Goal: Find specific page/section: Find specific page/section

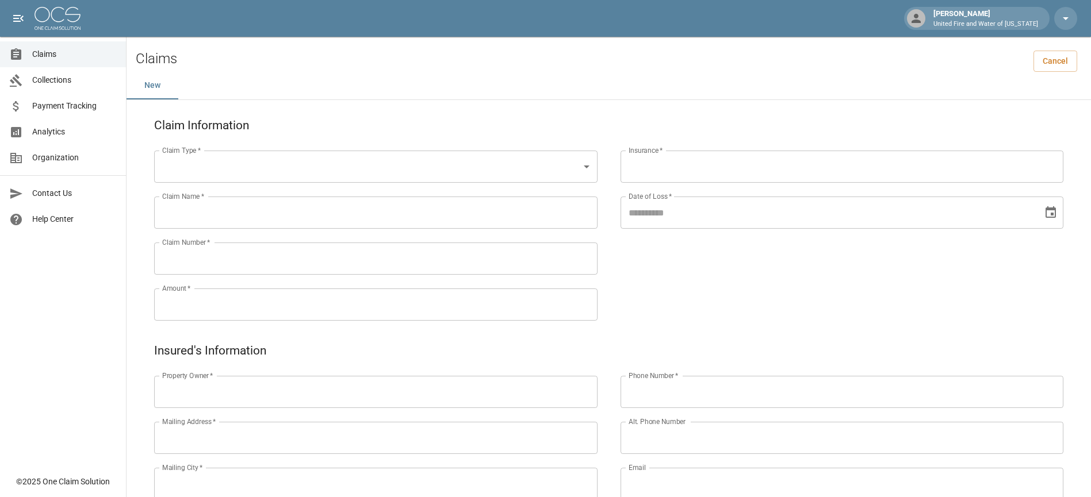
click at [75, 60] on span "Claims" at bounding box center [74, 54] width 85 height 12
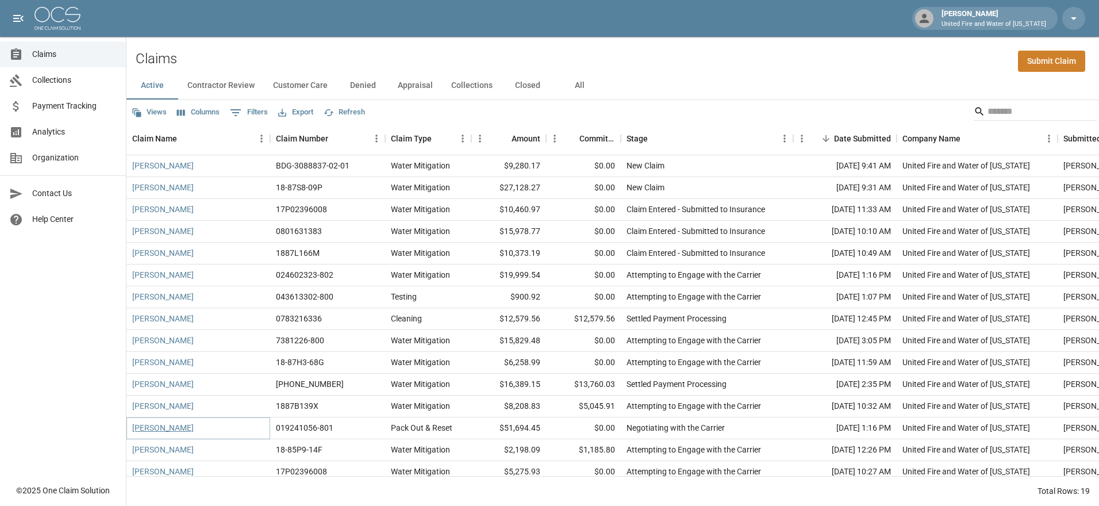
click at [172, 429] on link "[PERSON_NAME]" at bounding box center [163, 427] width 62 height 11
click at [172, 429] on html "[PERSON_NAME] United Fire and Water of [US_STATE] Claims Collections Payment Tr…" at bounding box center [549, 253] width 1099 height 506
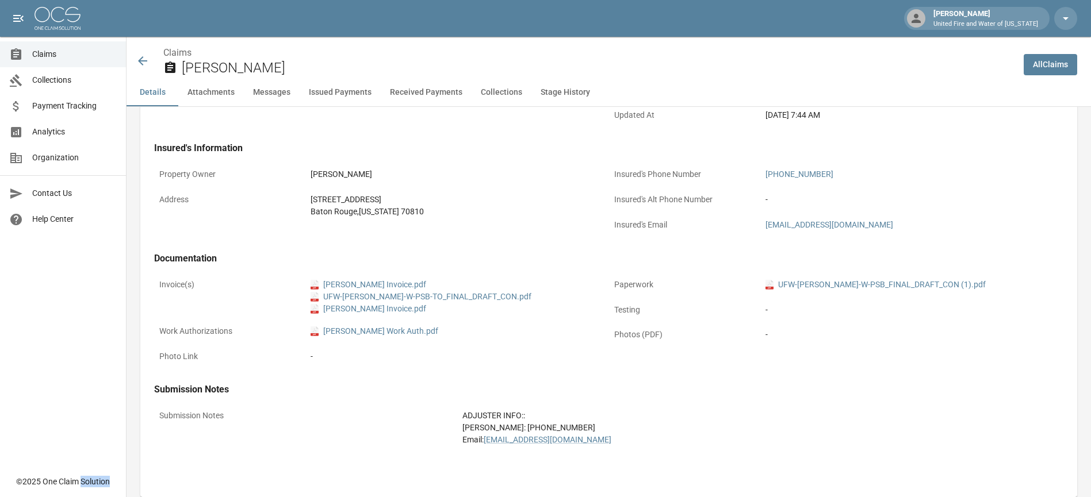
scroll to position [383, 0]
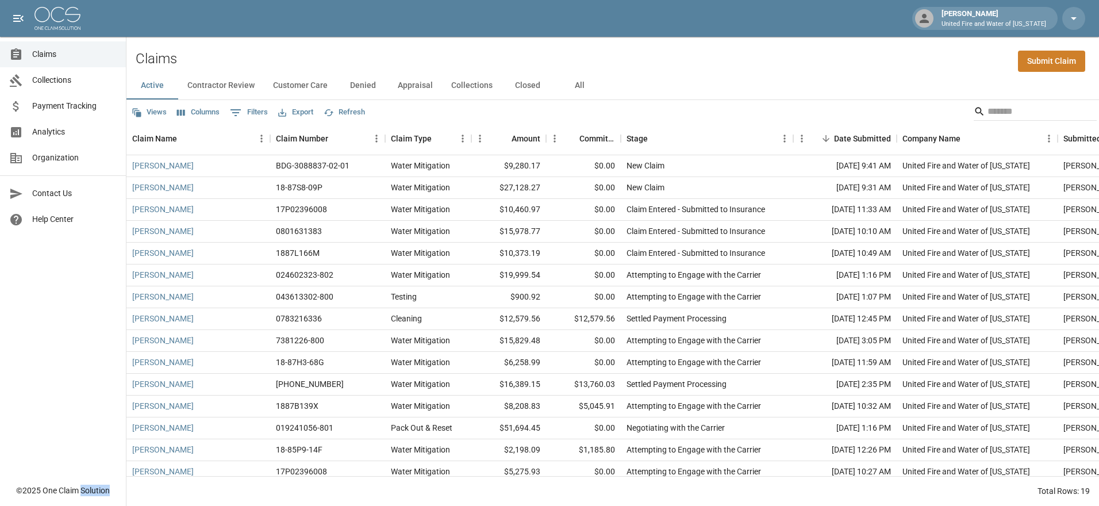
scroll to position [103, 0]
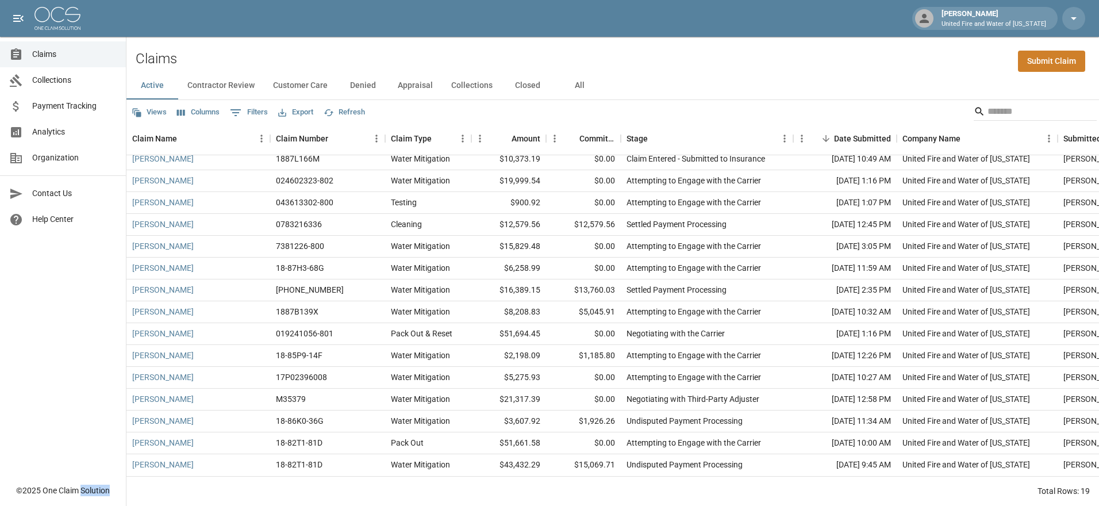
click at [511, 85] on button "Closed" at bounding box center [528, 86] width 52 height 28
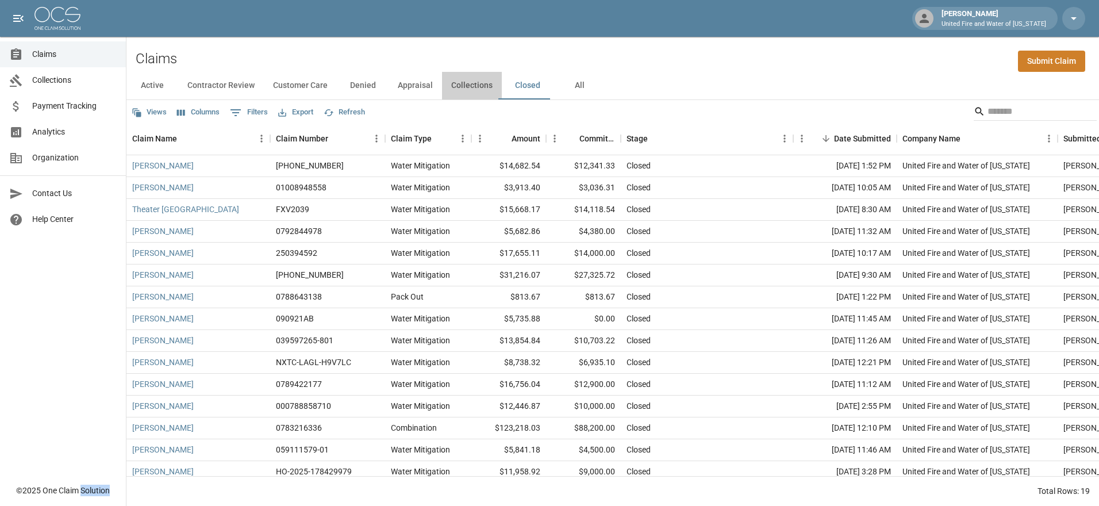
click at [481, 88] on button "Collections" at bounding box center [472, 86] width 60 height 28
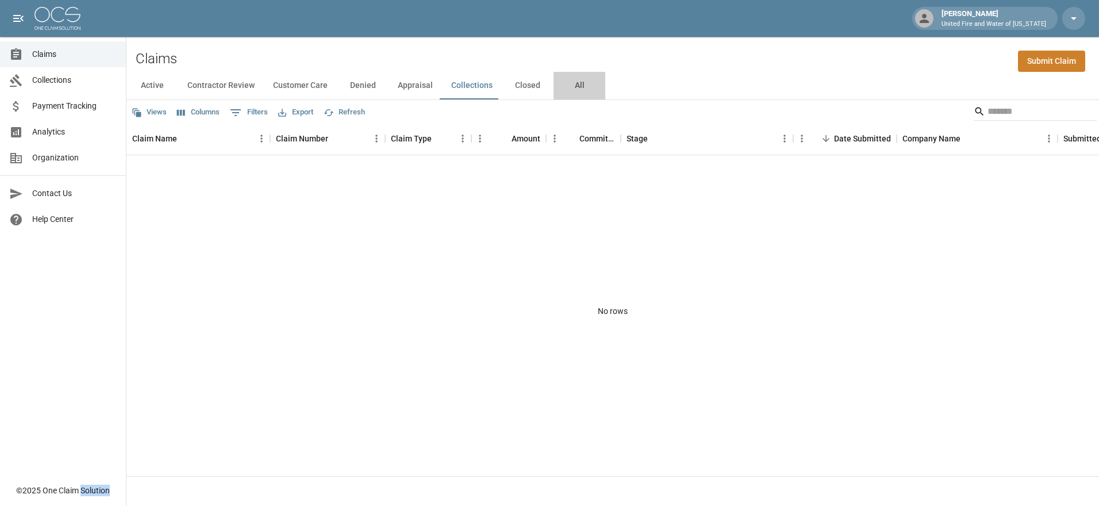
click at [580, 86] on button "All" at bounding box center [580, 86] width 52 height 28
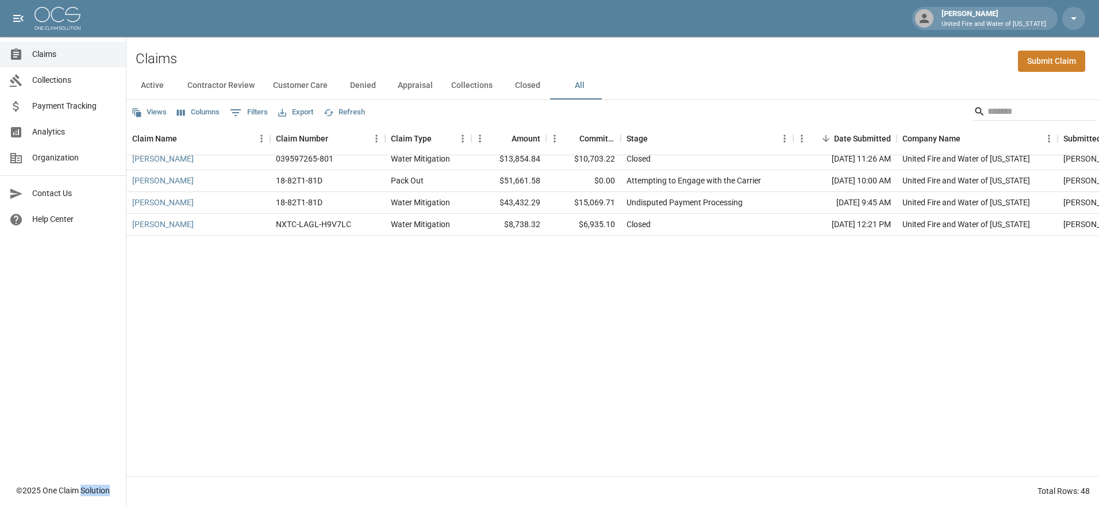
scroll to position [353, 0]
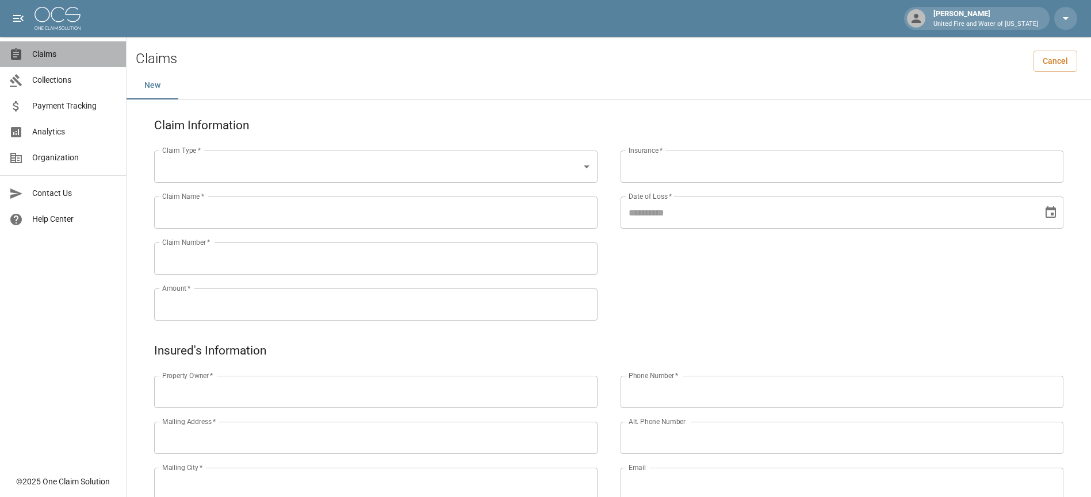
click at [100, 51] on span "Claims" at bounding box center [74, 54] width 85 height 12
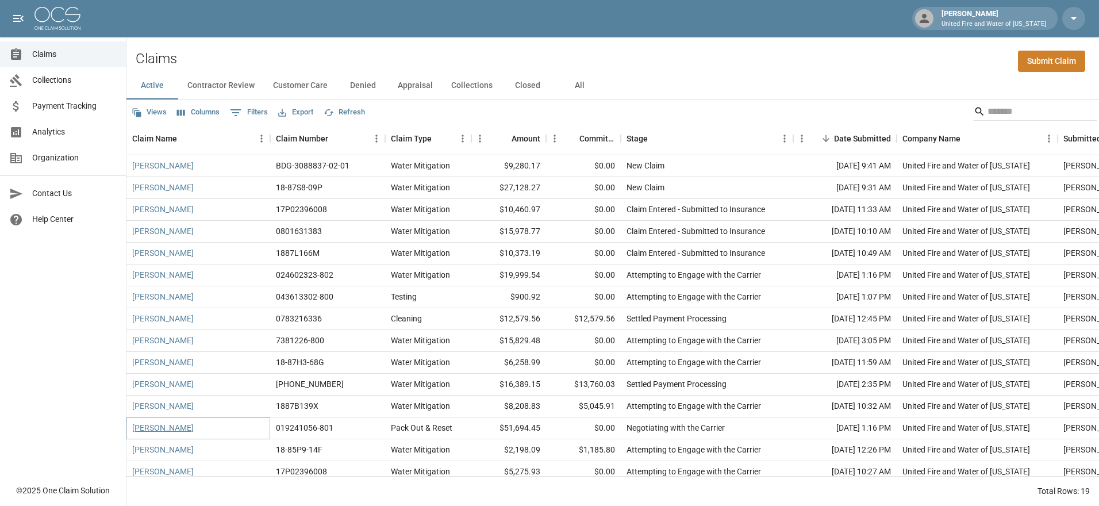
click at [141, 427] on link "[PERSON_NAME]" at bounding box center [163, 427] width 62 height 11
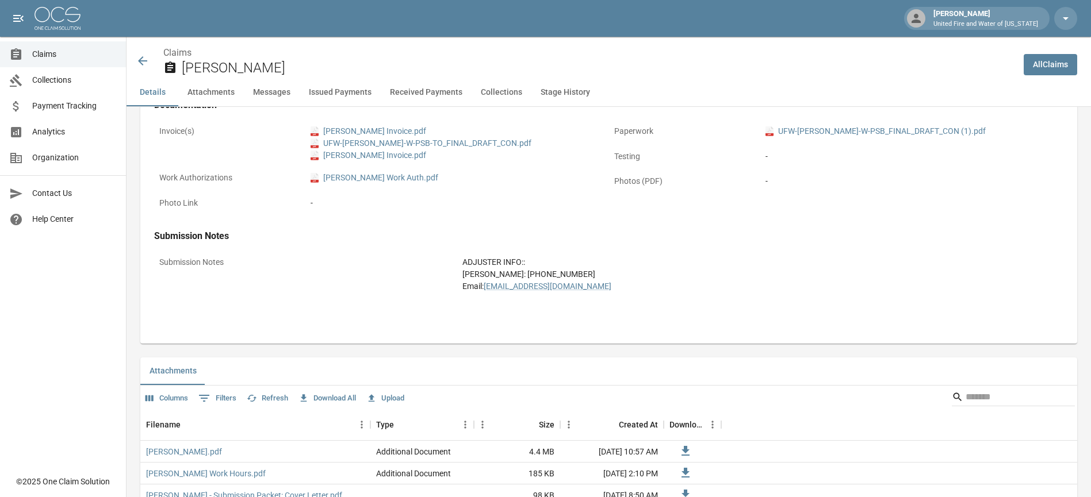
scroll to position [766, 0]
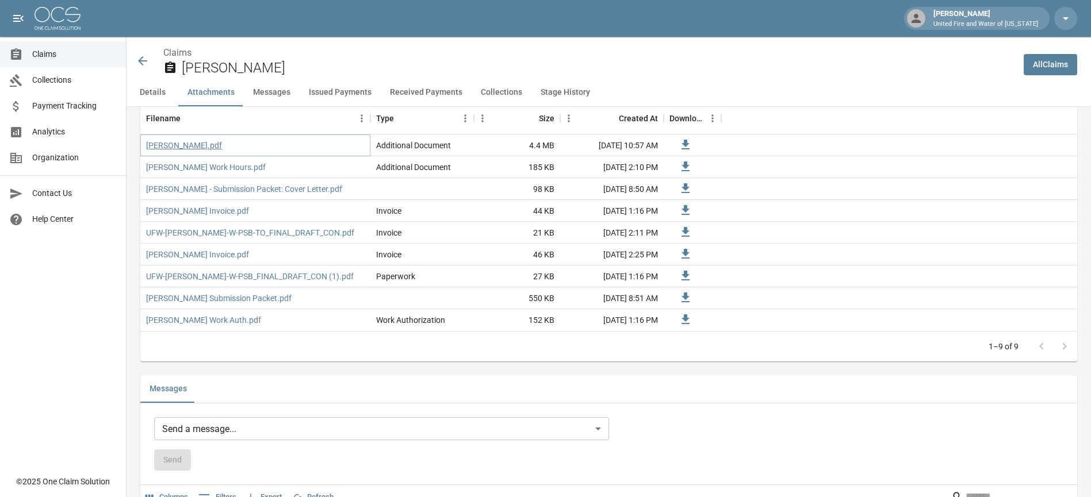
click at [192, 145] on link "[PERSON_NAME].pdf" at bounding box center [184, 145] width 76 height 11
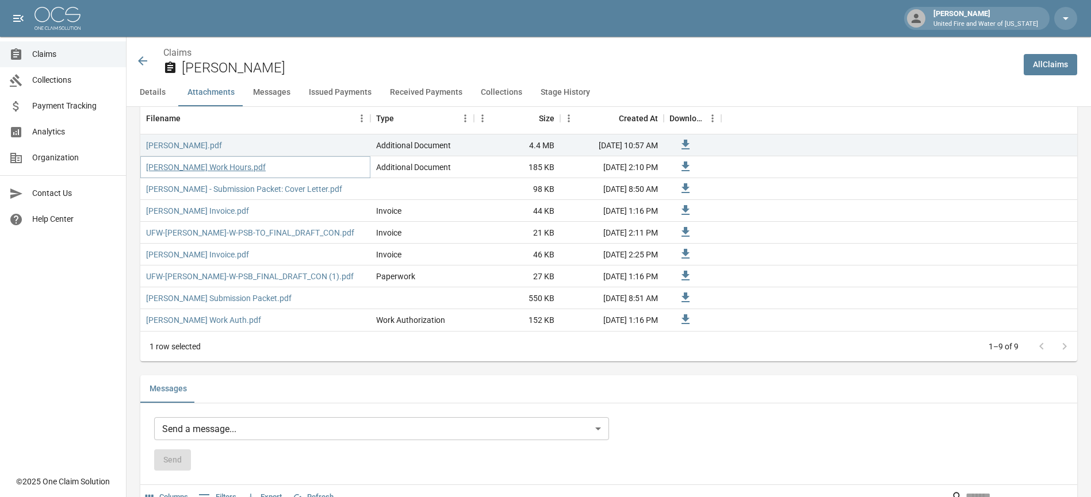
click at [203, 167] on link "[PERSON_NAME] Work Hours.pdf" at bounding box center [206, 167] width 120 height 11
